Goal: Task Accomplishment & Management: Use online tool/utility

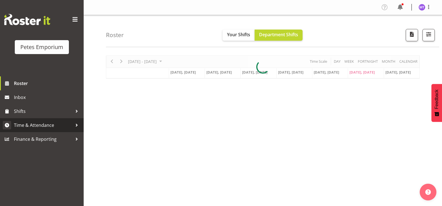
click at [44, 126] on span "Time & Attendance" at bounding box center [43, 125] width 59 height 8
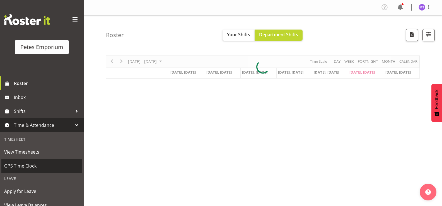
click at [34, 167] on span "GPS Time Clock" at bounding box center [41, 166] width 75 height 8
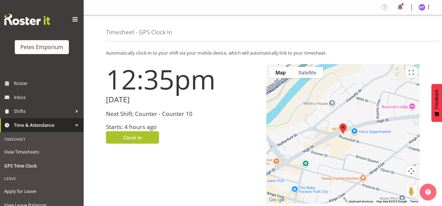
click at [132, 143] on button "Clock In" at bounding box center [132, 137] width 53 height 12
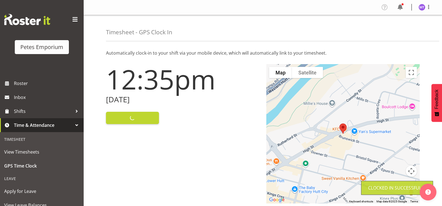
click at [431, 14] on div "Profile Log Out" at bounding box center [263, 7] width 359 height 15
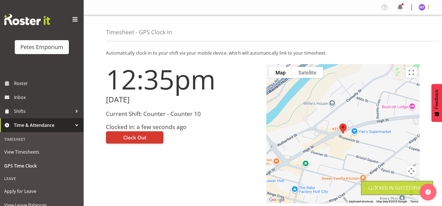
click at [429, 7] on span at bounding box center [429, 7] width 7 height 7
click at [413, 30] on link "Log Out" at bounding box center [406, 29] width 54 height 10
